Goal: Check status: Check status

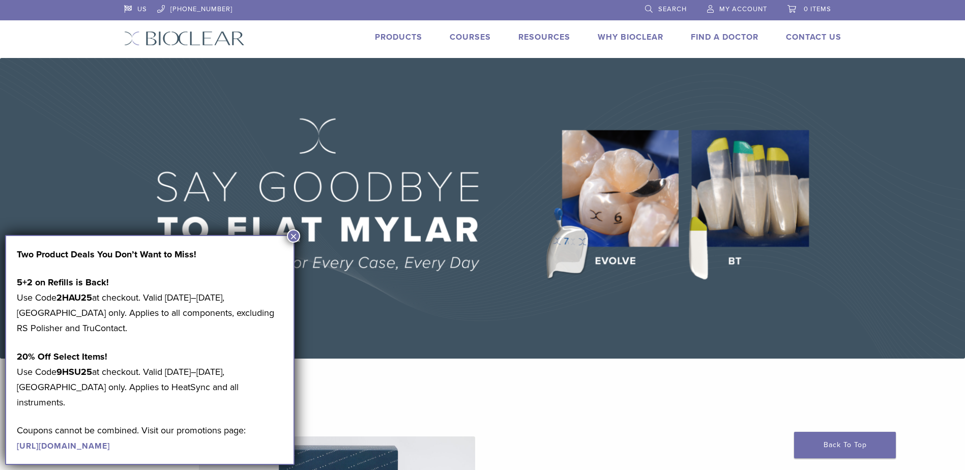
click at [724, 7] on span "My Account" at bounding box center [743, 9] width 48 height 8
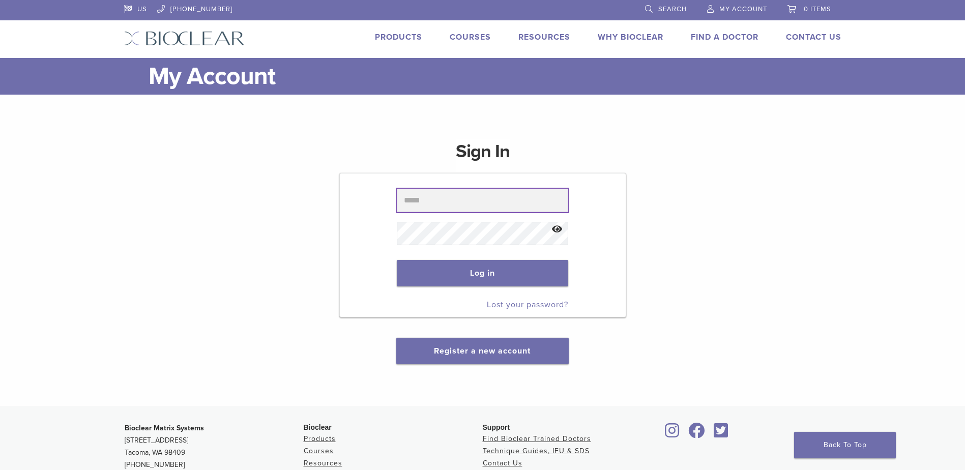
click at [470, 204] on input "text" at bounding box center [482, 200] width 171 height 23
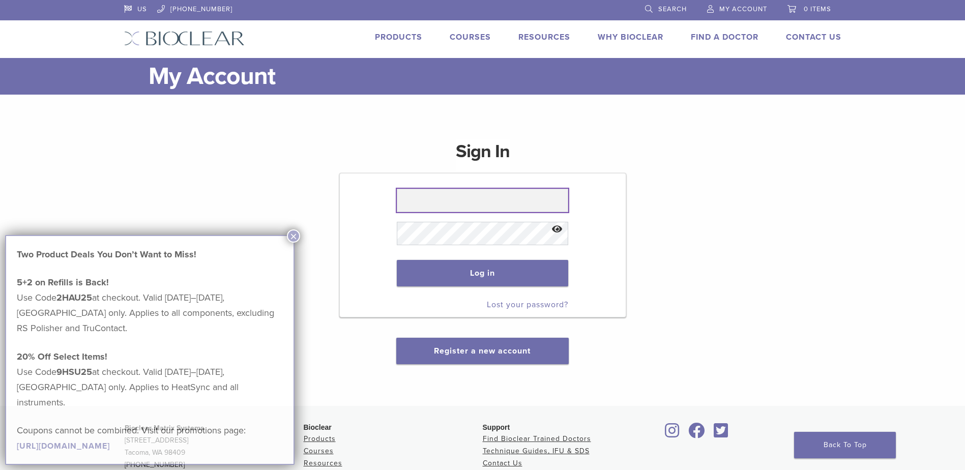
type input "**********"
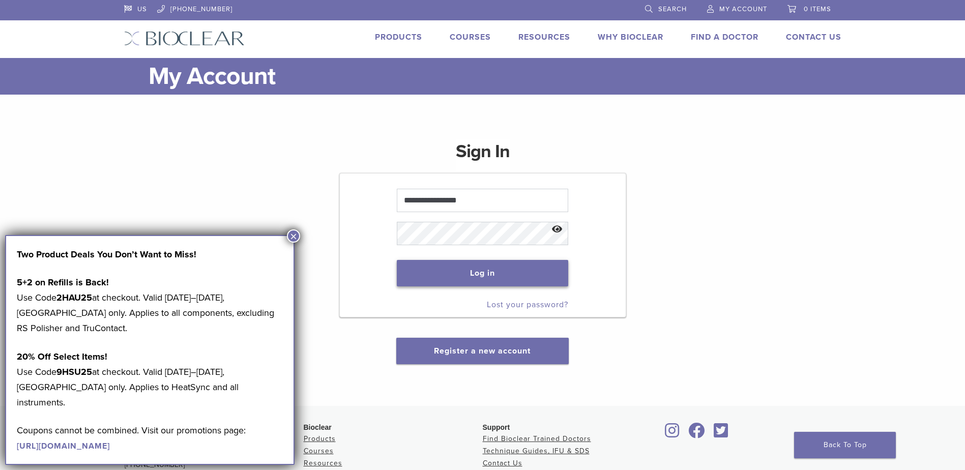
click at [443, 275] on button "Log in" at bounding box center [482, 273] width 171 height 26
click at [291, 238] on button "×" at bounding box center [293, 235] width 13 height 13
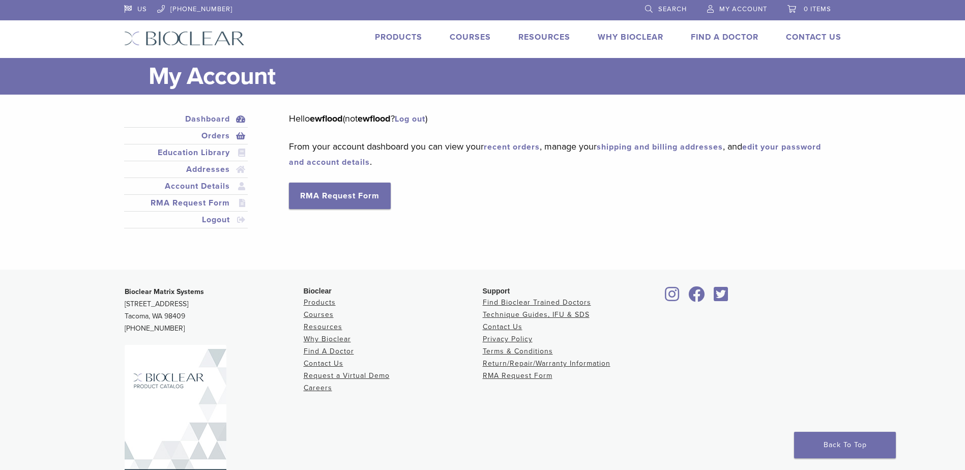
click at [213, 132] on link "Orders" at bounding box center [186, 136] width 120 height 12
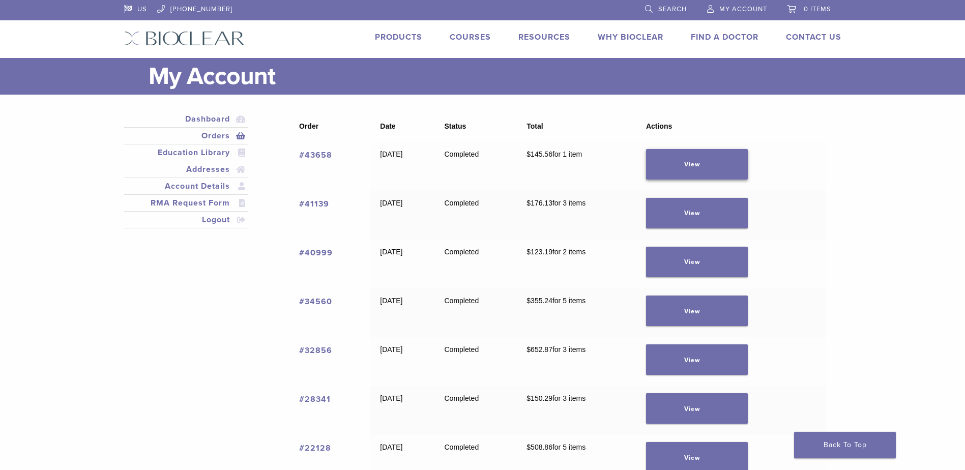
click at [719, 160] on link "View" at bounding box center [697, 164] width 102 height 31
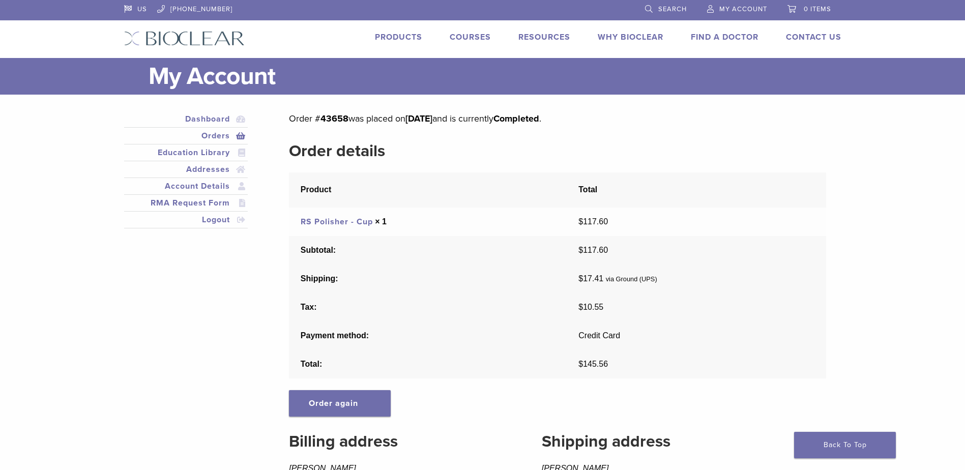
click at [358, 221] on link "RS Polisher - Cup" at bounding box center [337, 222] width 72 height 10
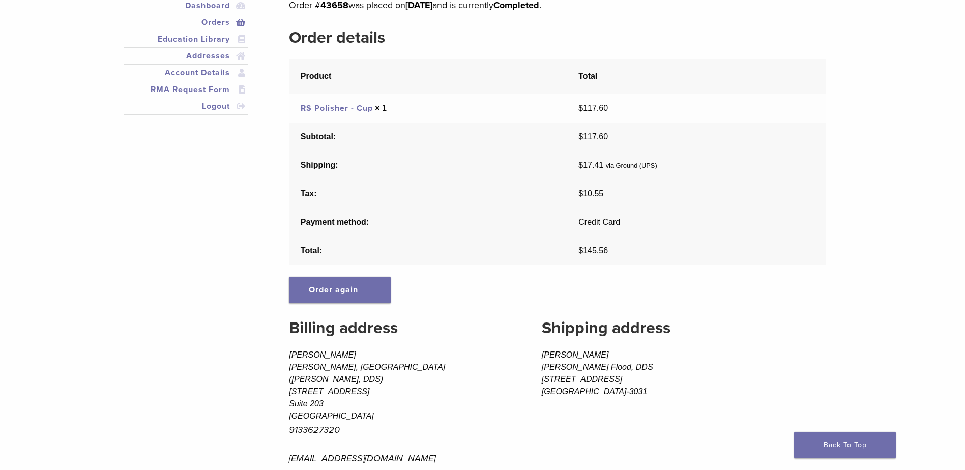
scroll to position [51, 0]
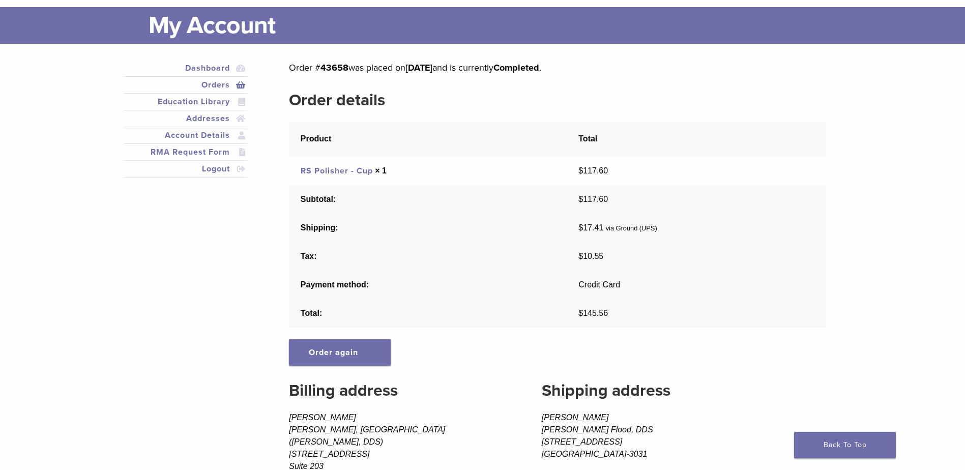
click at [324, 168] on link "RS Polisher - Cup" at bounding box center [337, 171] width 72 height 10
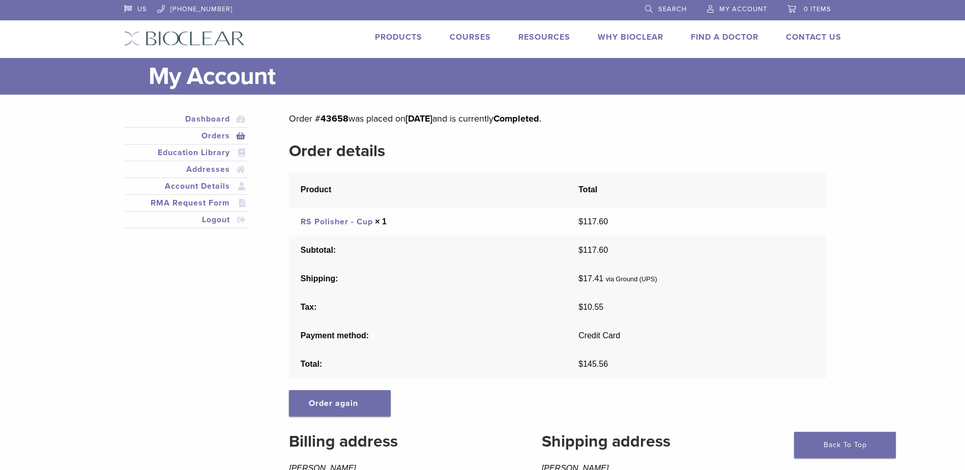
scroll to position [50, 0]
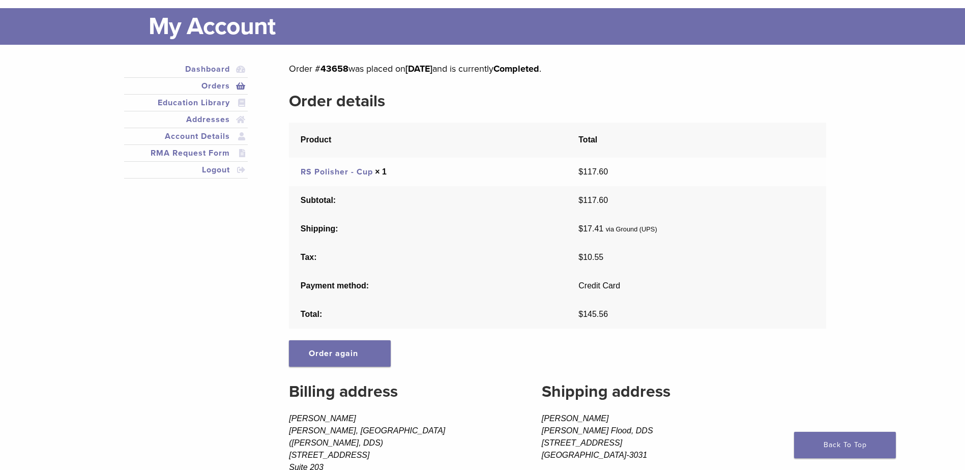
click at [329, 177] on link "RS Polisher - Cup" at bounding box center [337, 172] width 72 height 10
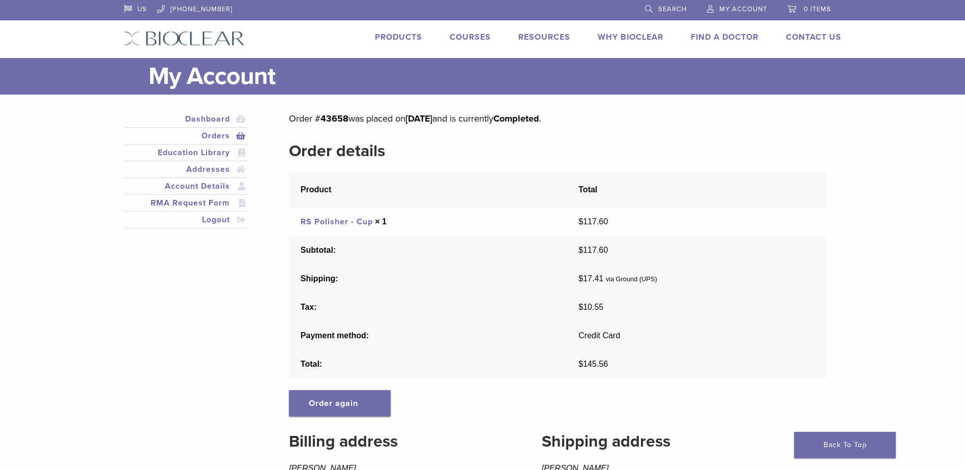
scroll to position [50, 0]
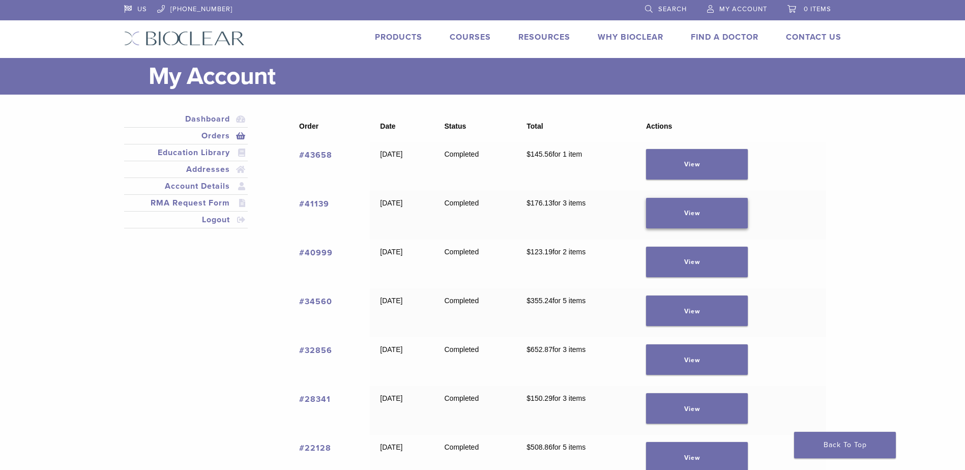
click at [718, 203] on link "View" at bounding box center [697, 213] width 102 height 31
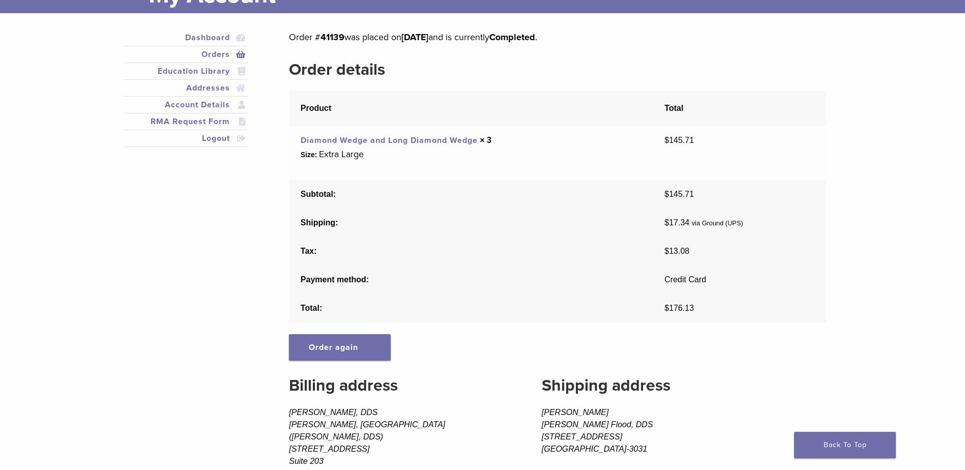
scroll to position [102, 0]
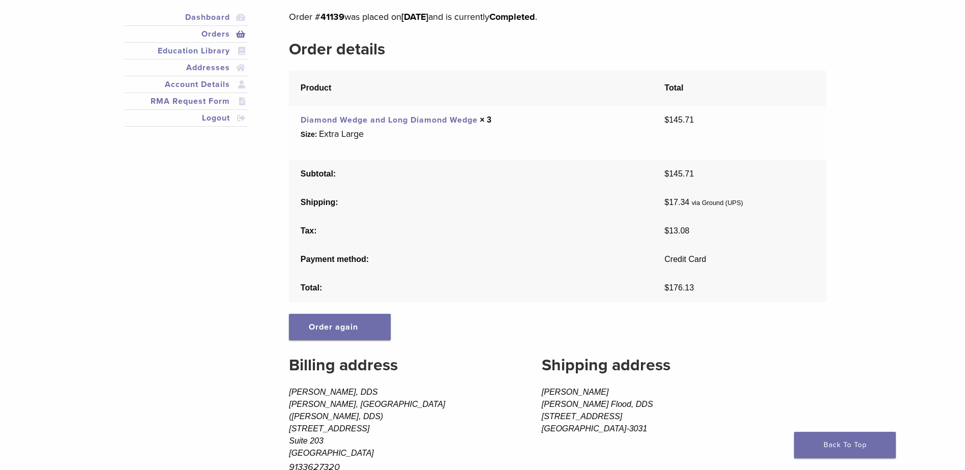
click at [382, 121] on link "Diamond Wedge and Long Diamond Wedge" at bounding box center [389, 120] width 177 height 10
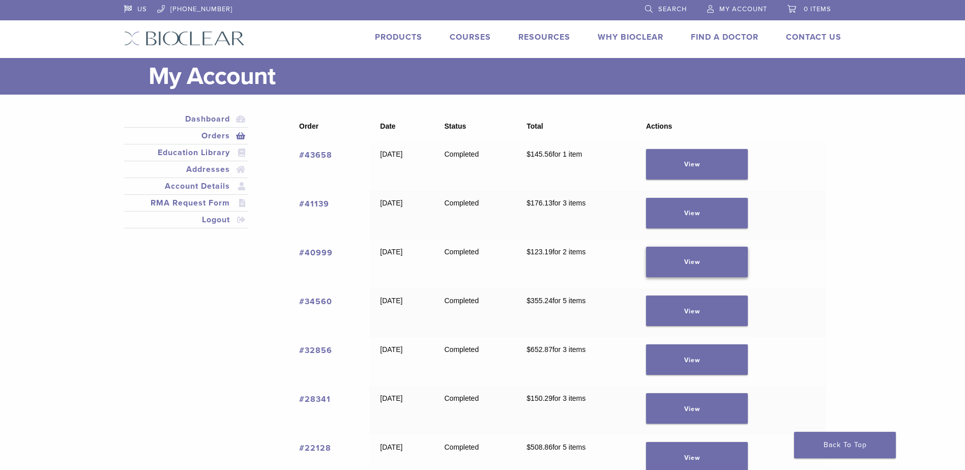
click at [727, 264] on link "View" at bounding box center [697, 262] width 102 height 31
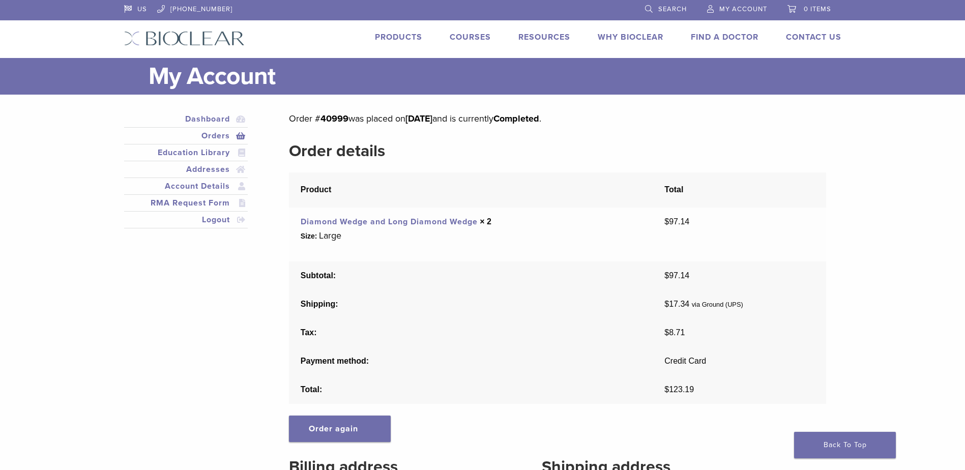
click at [446, 226] on link "Diamond Wedge and Long Diamond Wedge" at bounding box center [389, 222] width 177 height 10
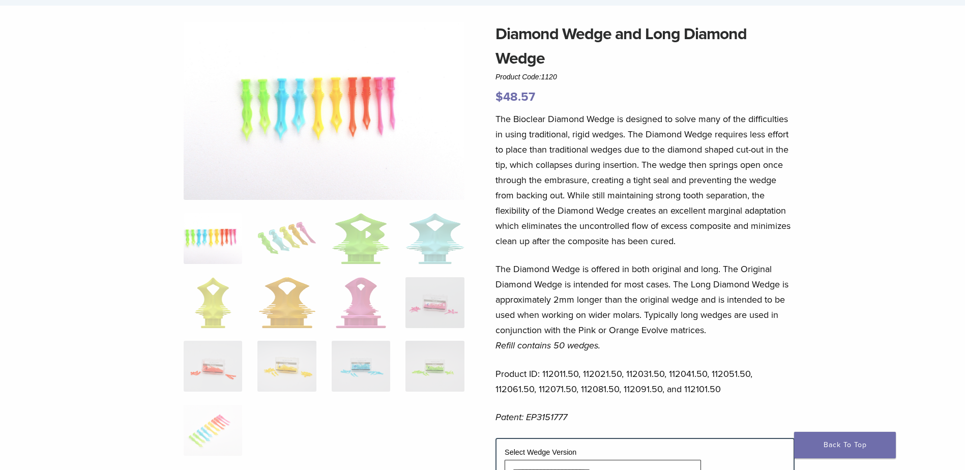
scroll to position [204, 0]
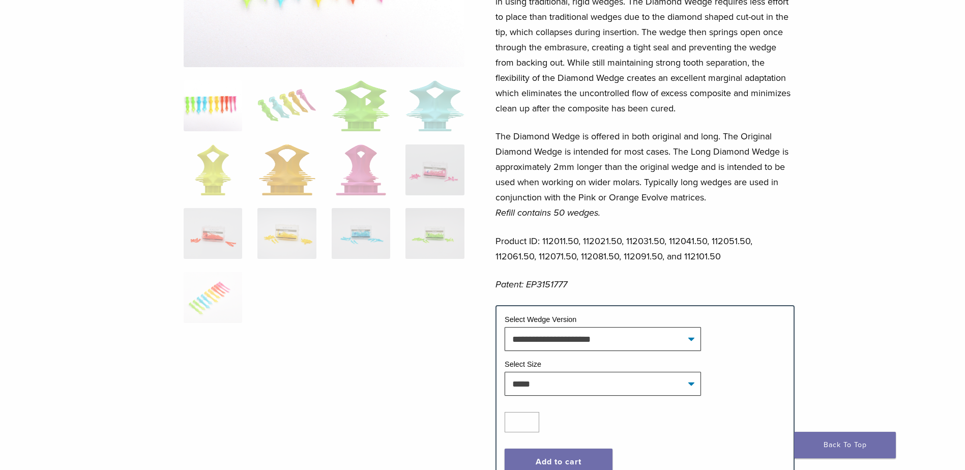
click at [785, 135] on p "The Diamond Wedge is offered in both original and long. The Original Diamond We…" at bounding box center [645, 175] width 299 height 92
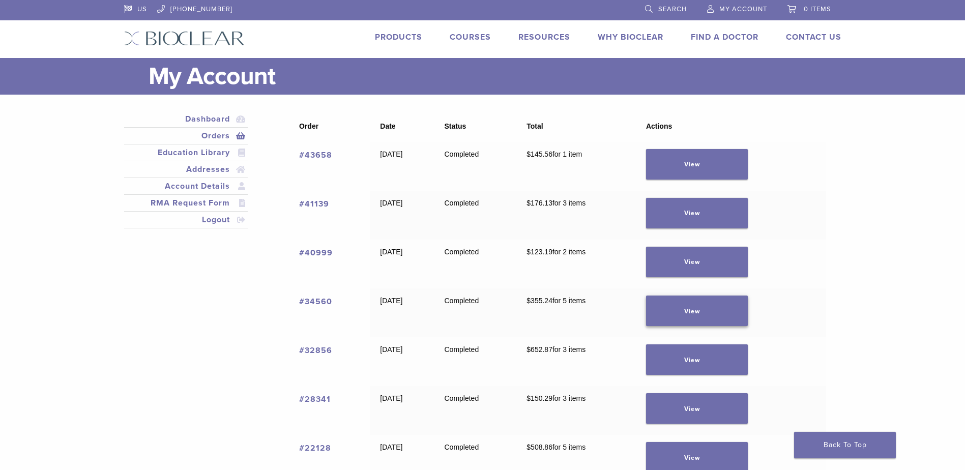
click at [692, 310] on link "View" at bounding box center [697, 311] width 102 height 31
